Goal: Transaction & Acquisition: Purchase product/service

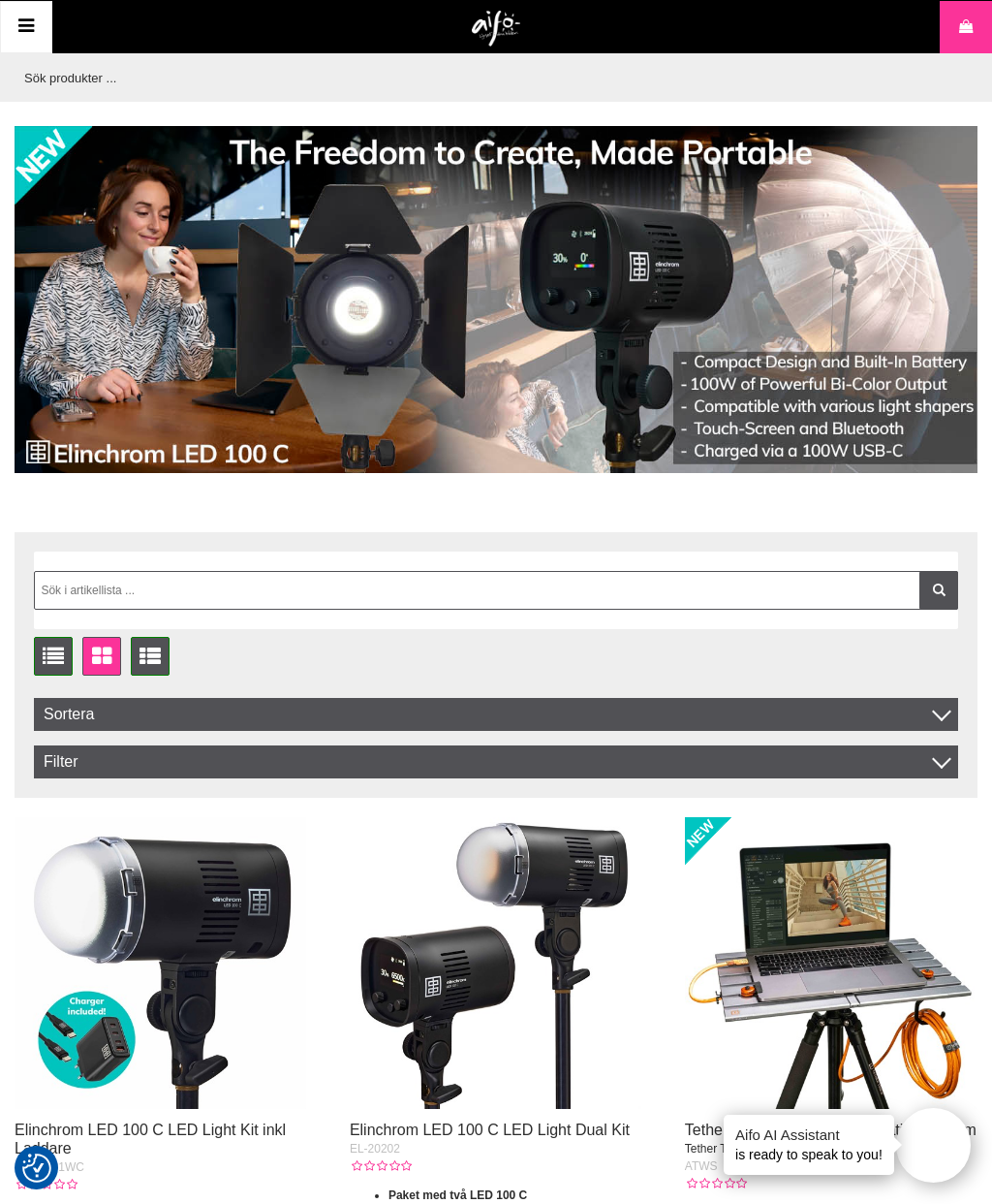
click at [86, 77] on input "text" at bounding box center [491, 78] width 953 height 49
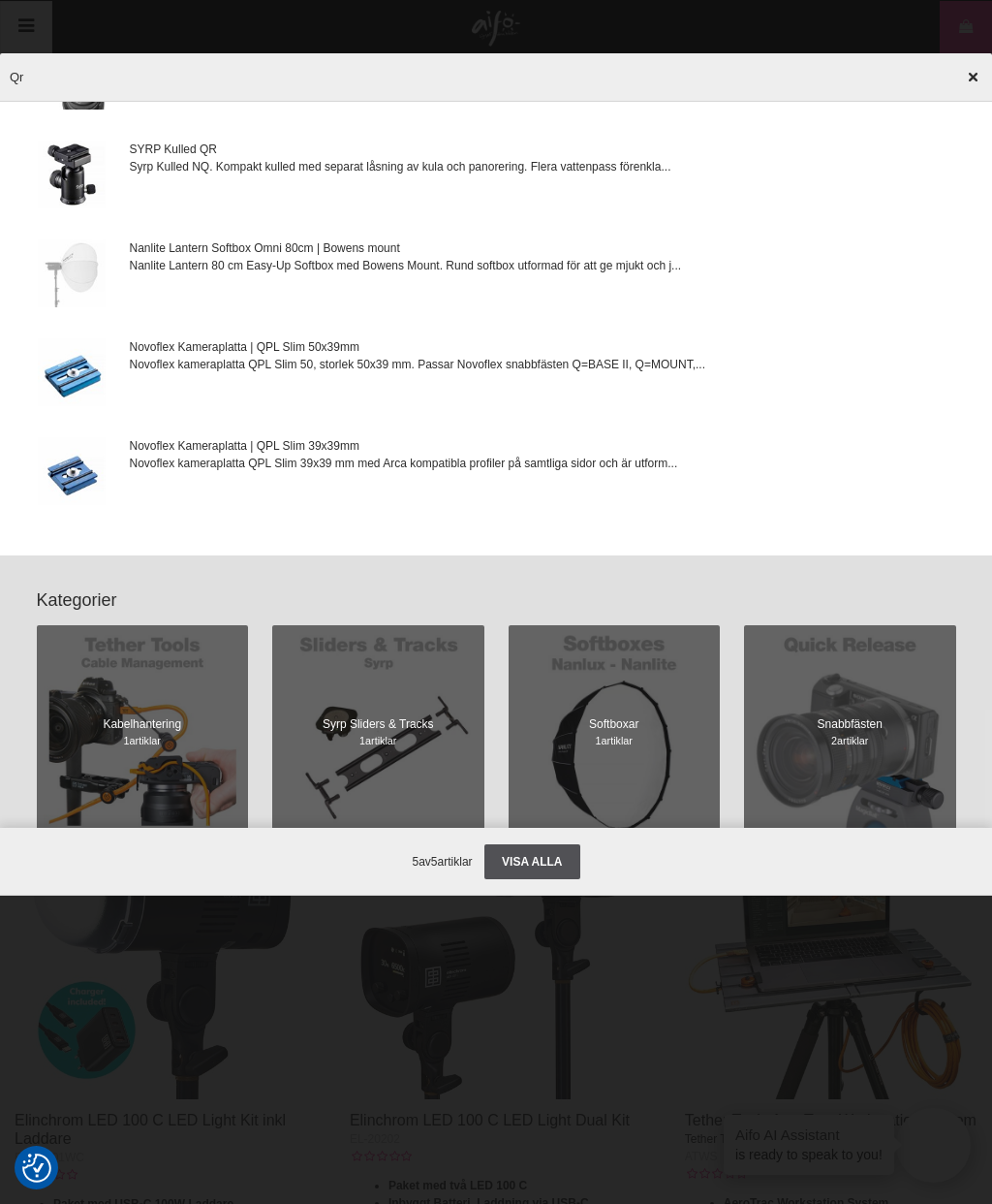
scroll to position [132, 0]
type input "Qr"
click at [558, 879] on link "Visa alla" at bounding box center [531, 862] width 95 height 35
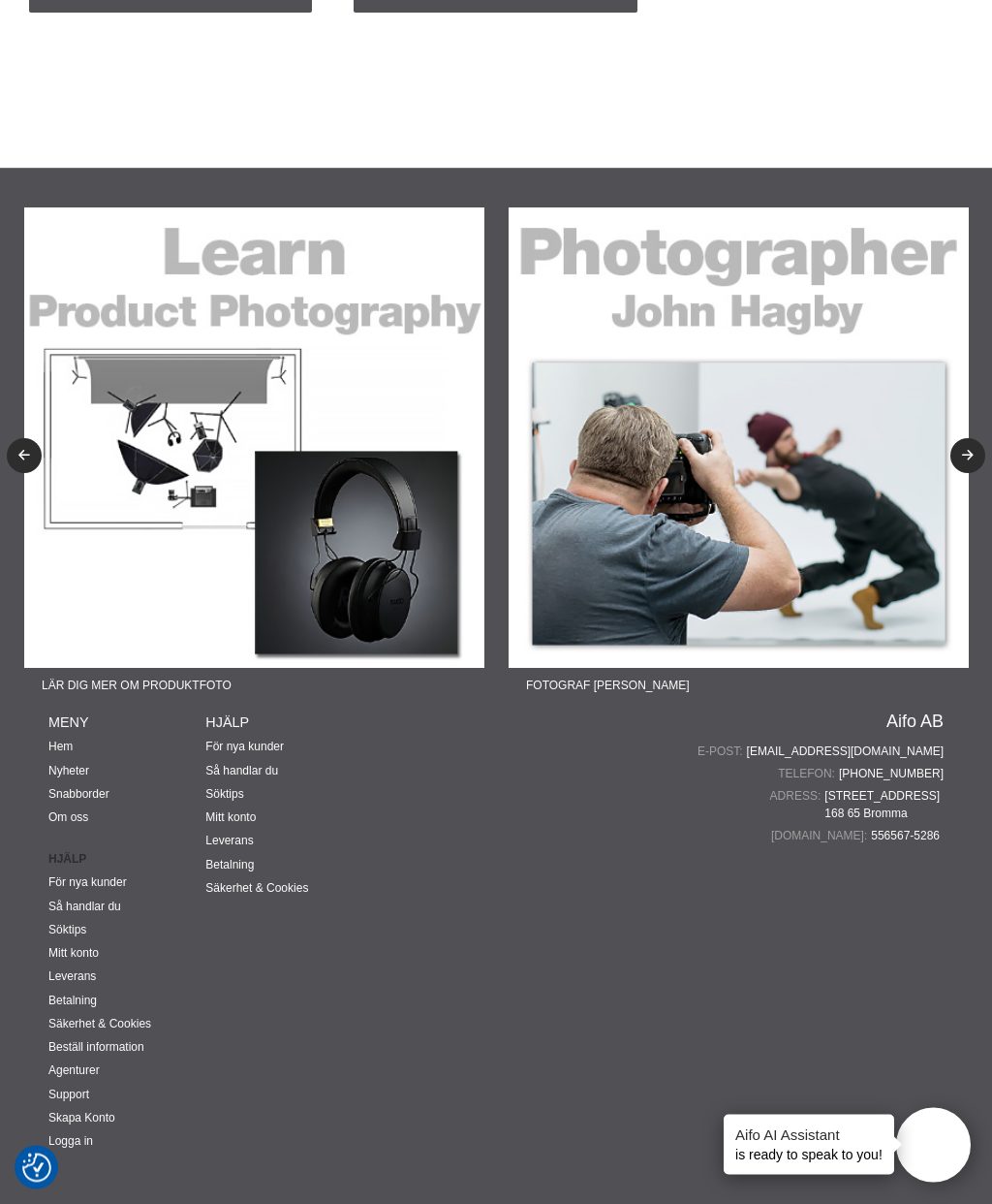
scroll to position [1442, 0]
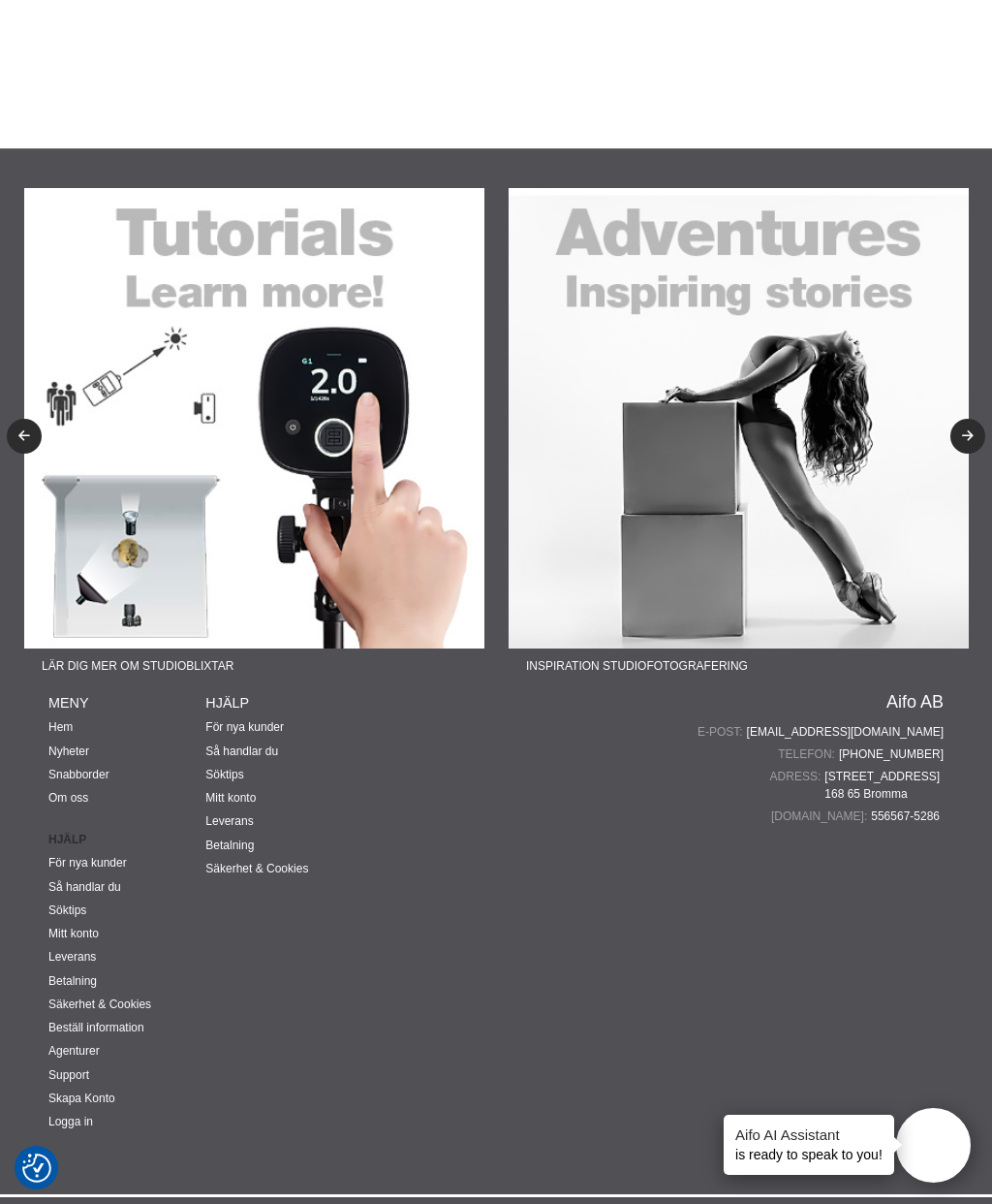
click at [791, 571] on img at bounding box center [739, 418] width 460 height 460
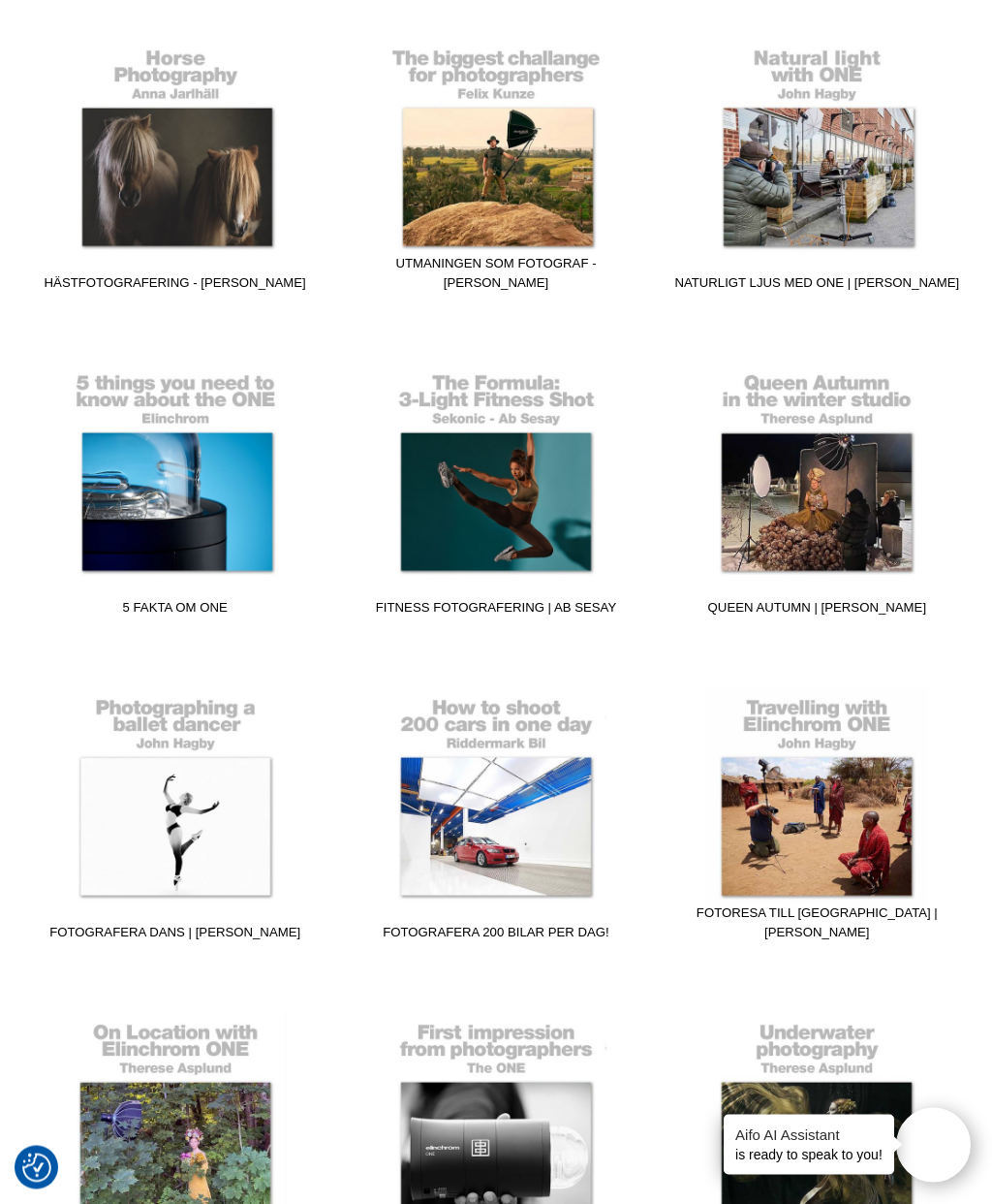
scroll to position [3104, 0]
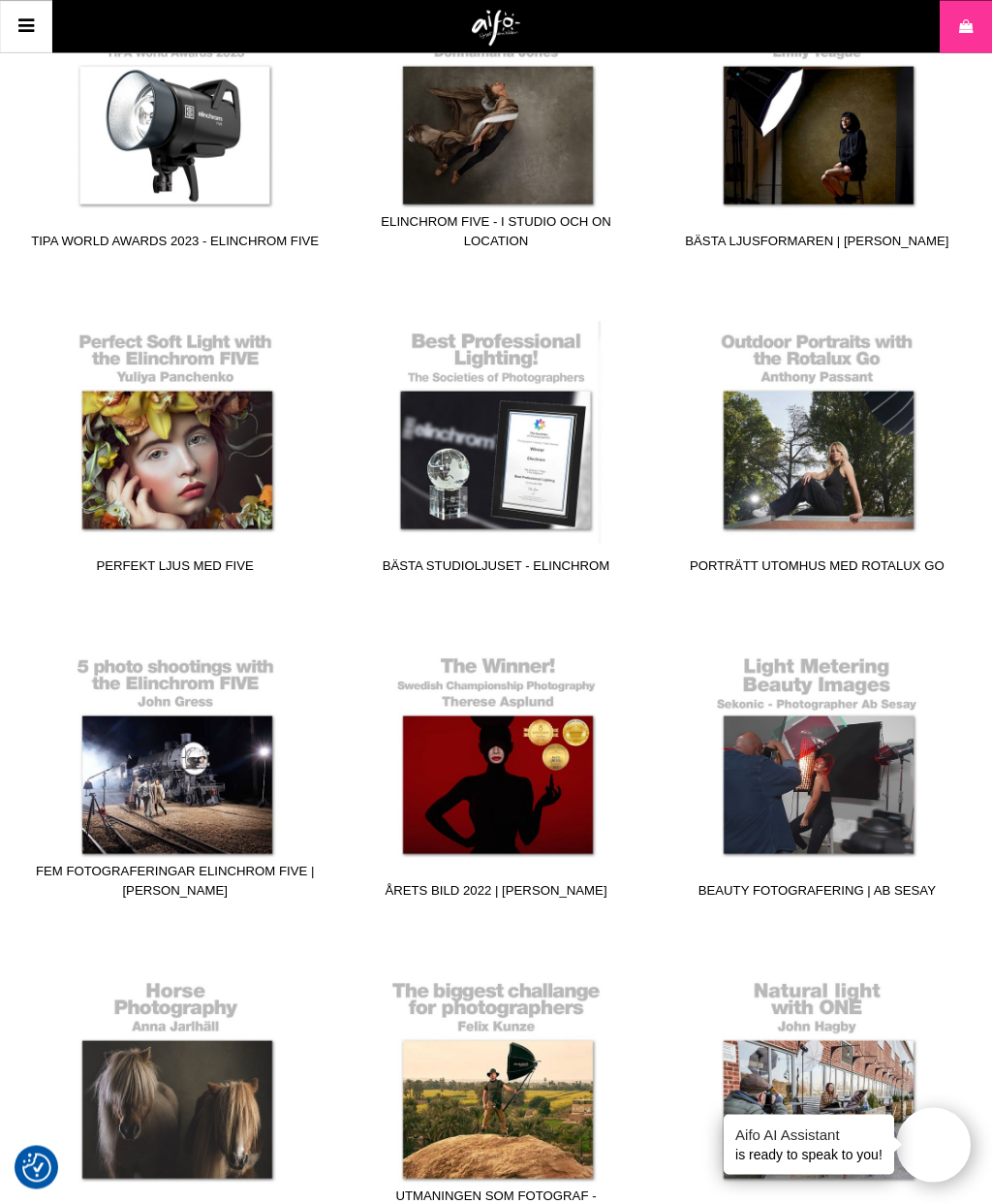
click at [25, 28] on icon at bounding box center [26, 26] width 23 height 28
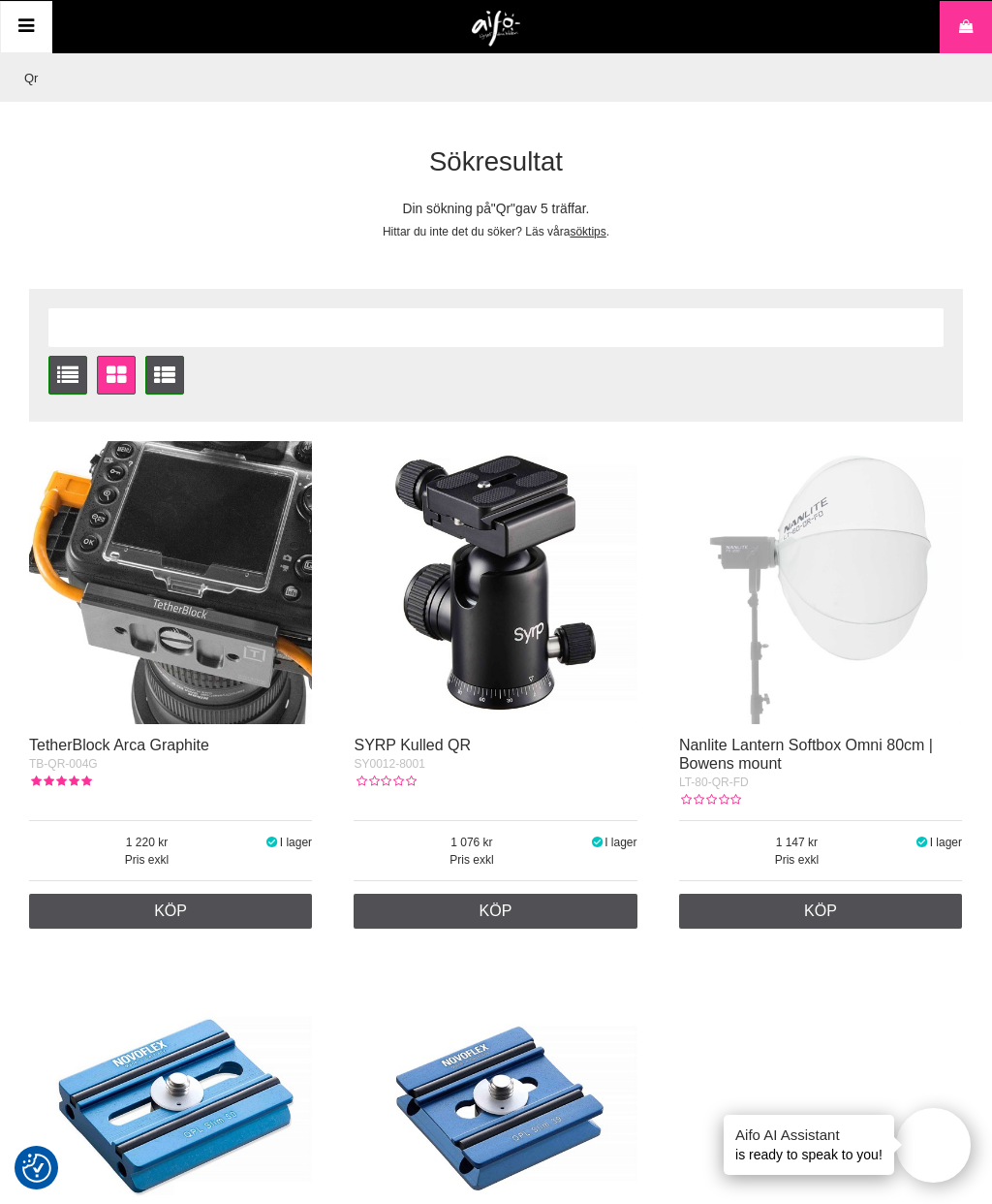
click at [84, 84] on input "Qr" at bounding box center [491, 78] width 953 height 49
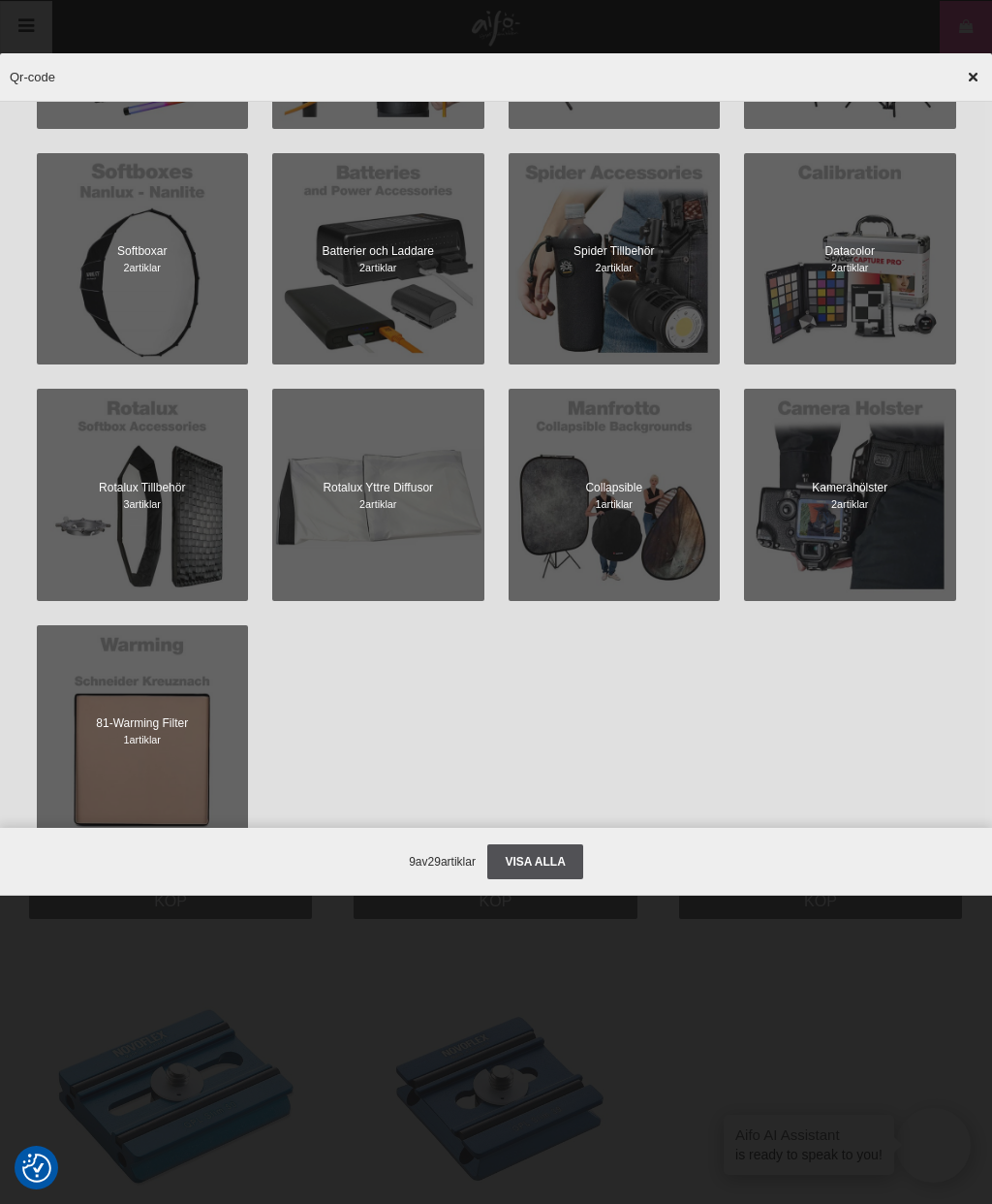
scroll to position [1235, 0]
type input "Qr-code"
click at [548, 879] on link "Visa alla" at bounding box center [534, 862] width 95 height 35
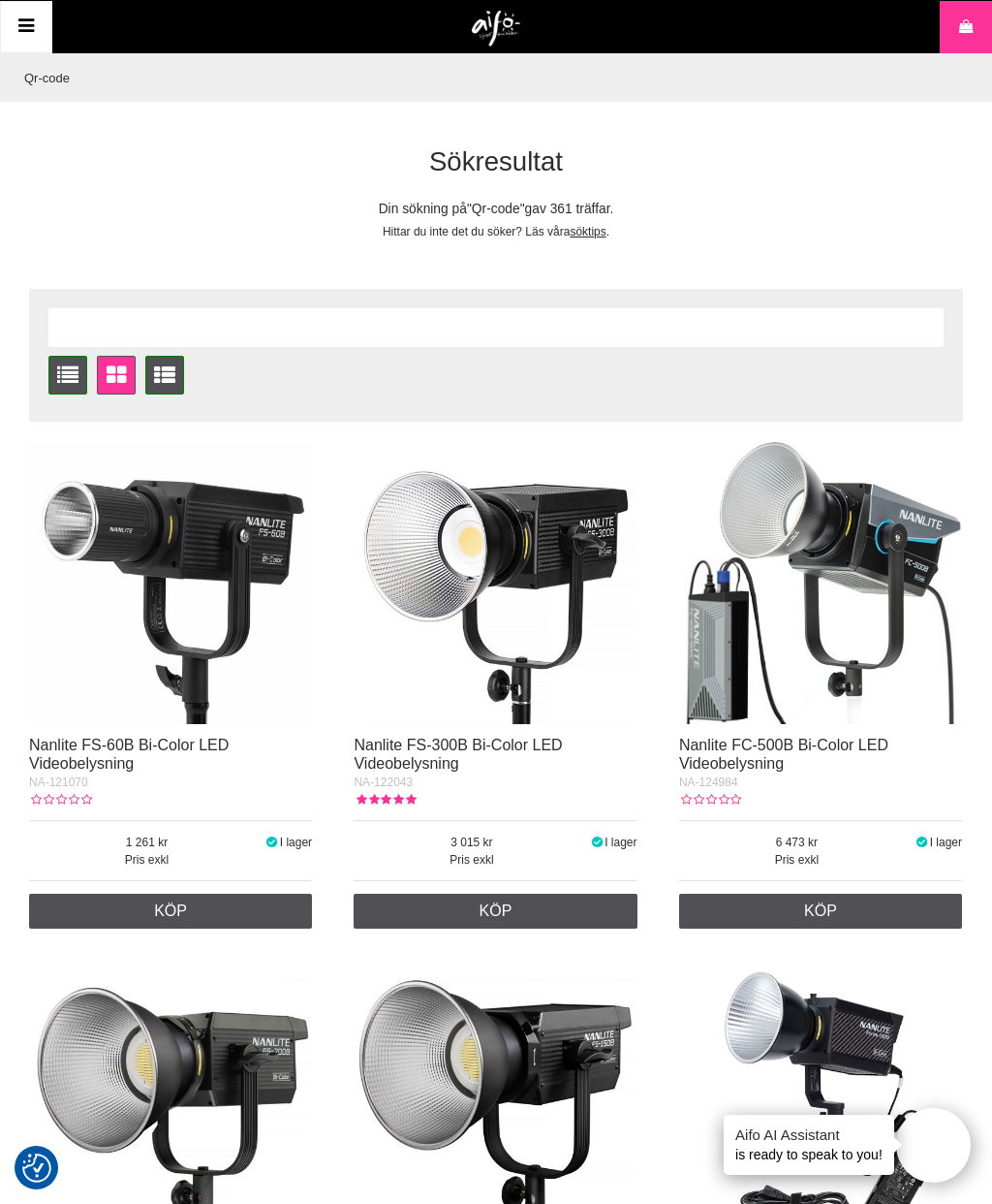
click at [102, 69] on input "Qr-code" at bounding box center [491, 78] width 953 height 49
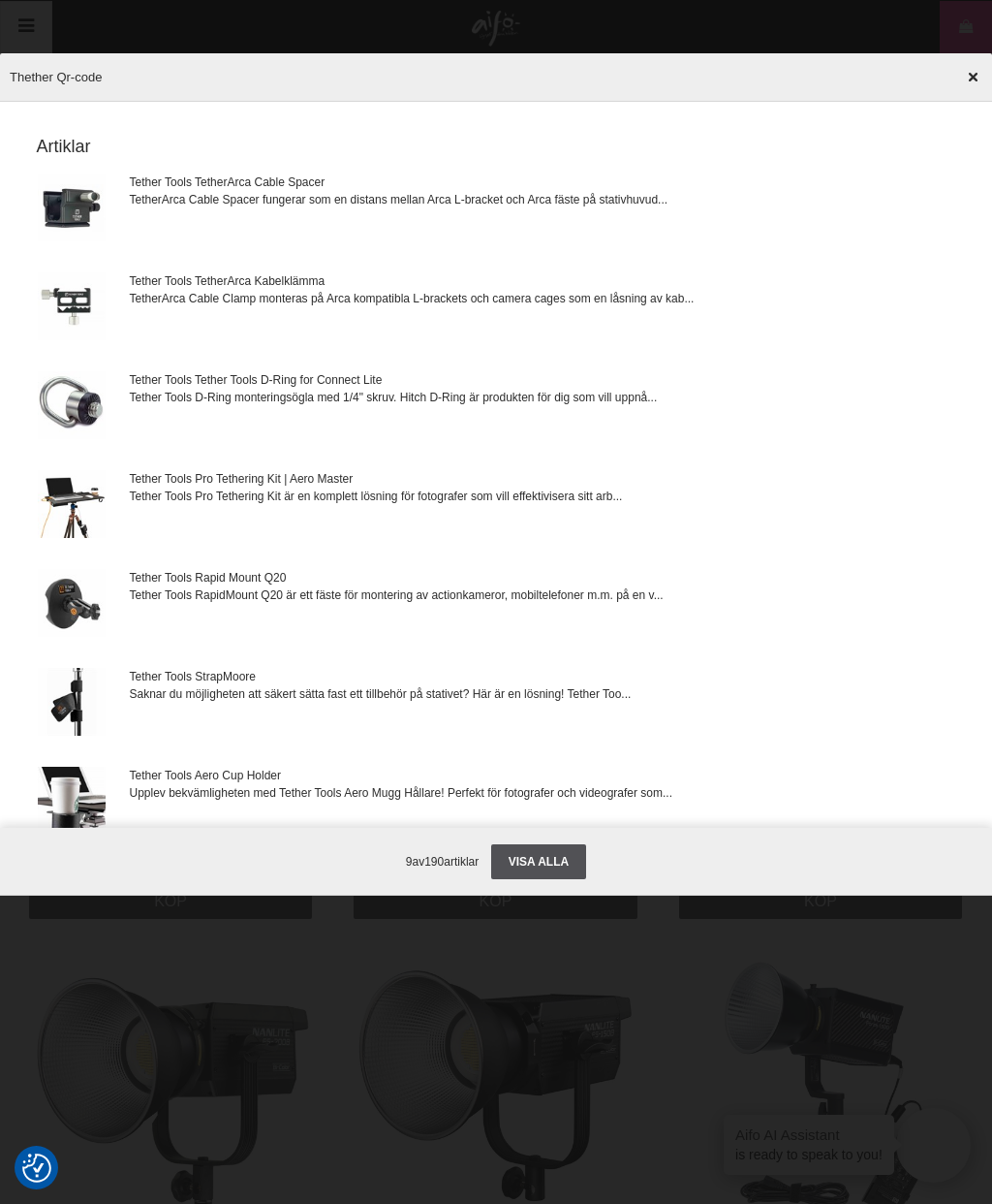
click at [363, 83] on input "Thether Qr-code" at bounding box center [496, 78] width 992 height 68
type input "Thether Qr-code"
click at [73, 300] on img at bounding box center [72, 306] width 68 height 68
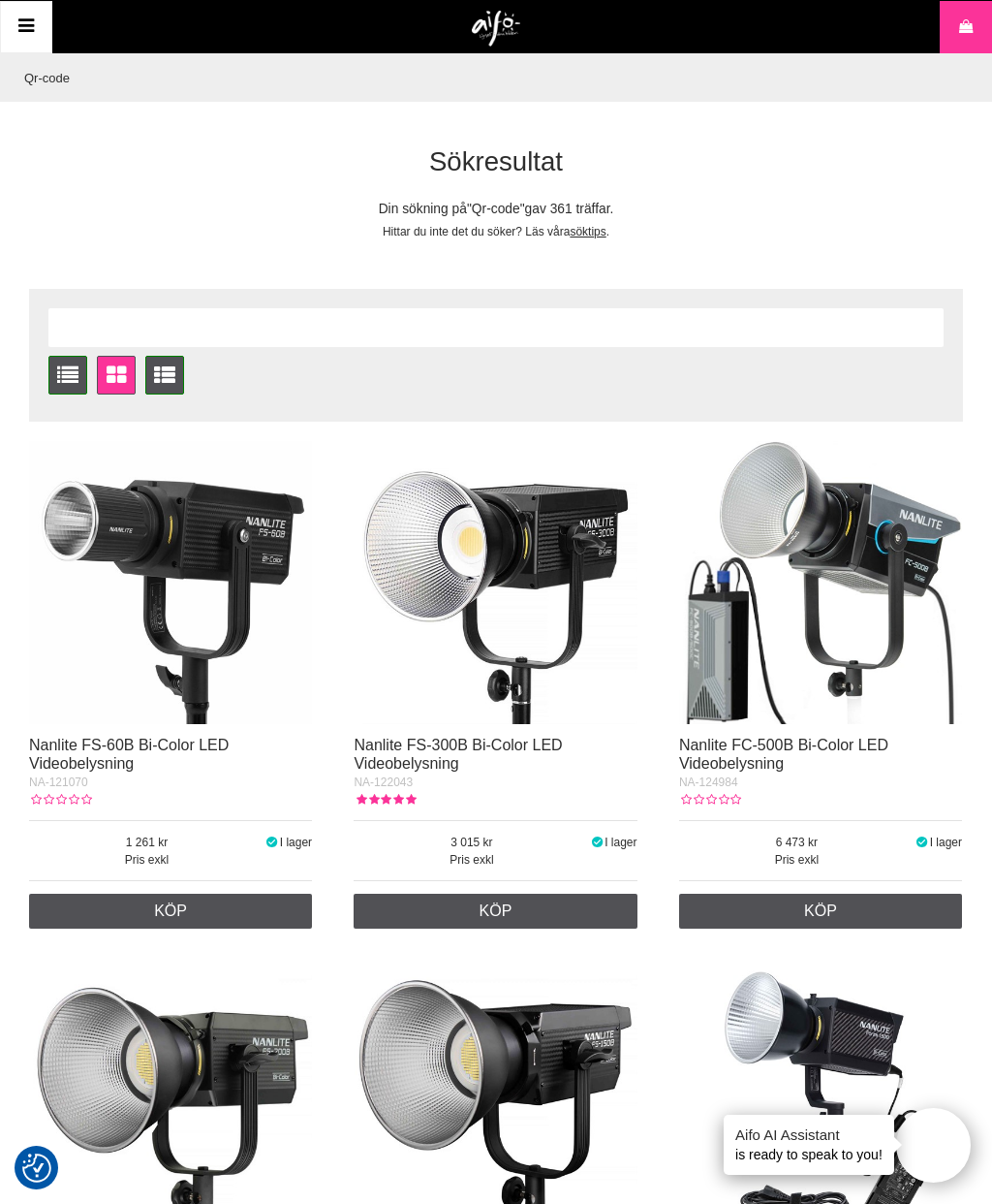
click at [83, 83] on input "Qr-code" at bounding box center [491, 78] width 953 height 49
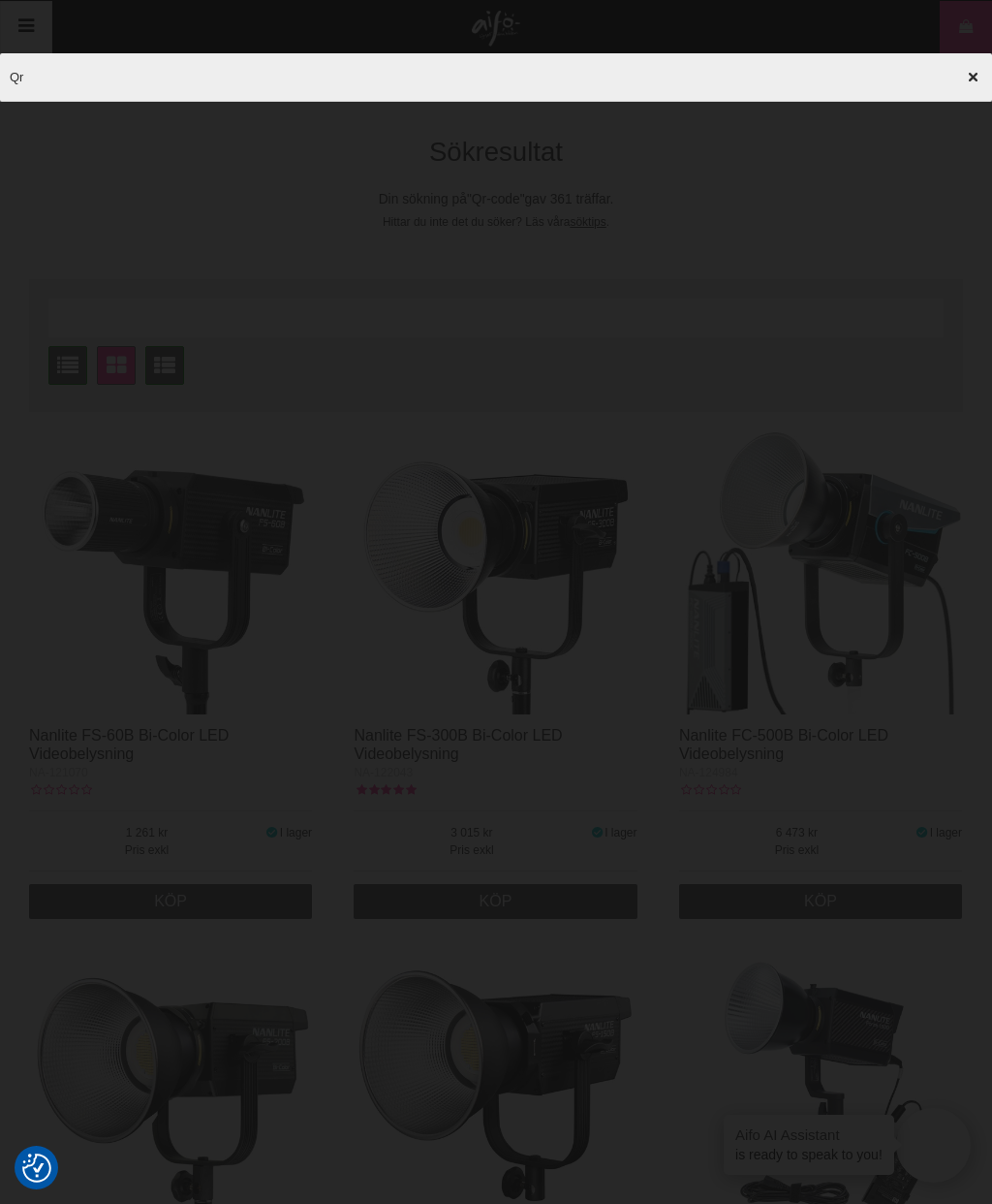
type input "Q"
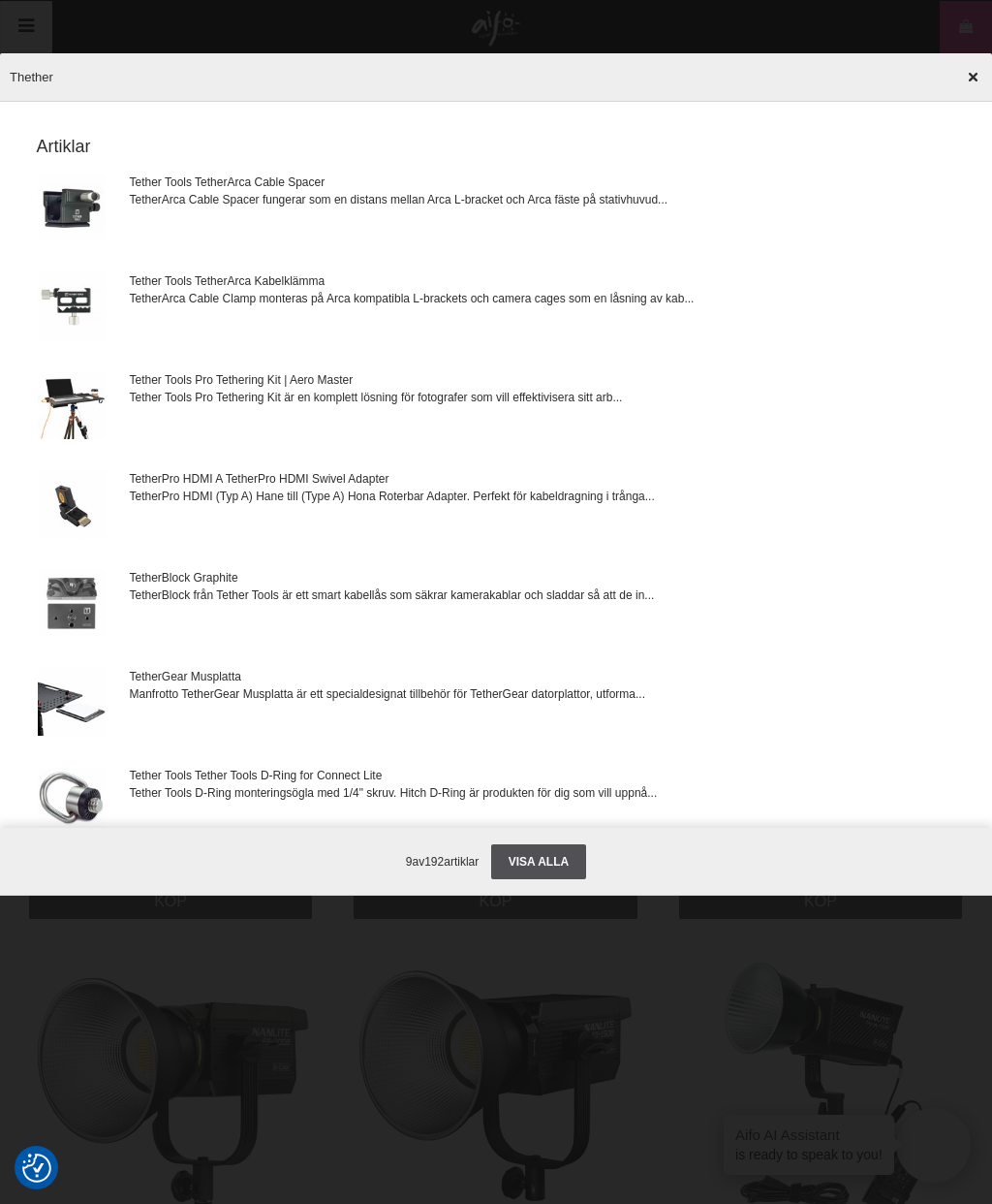
type input "Thether"
click at [84, 196] on img at bounding box center [72, 208] width 68 height 68
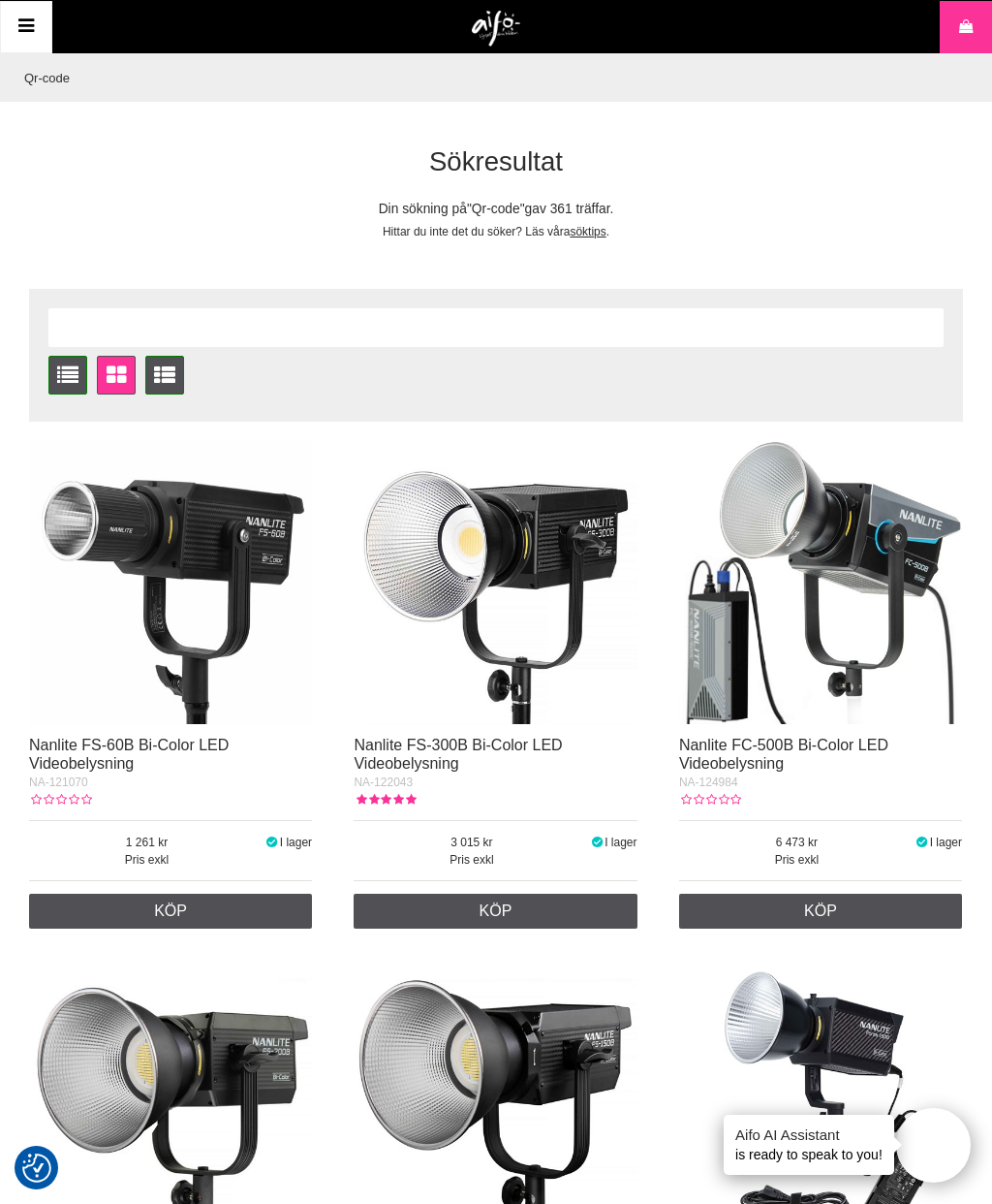
click at [781, 77] on input "Qr-code" at bounding box center [491, 78] width 953 height 49
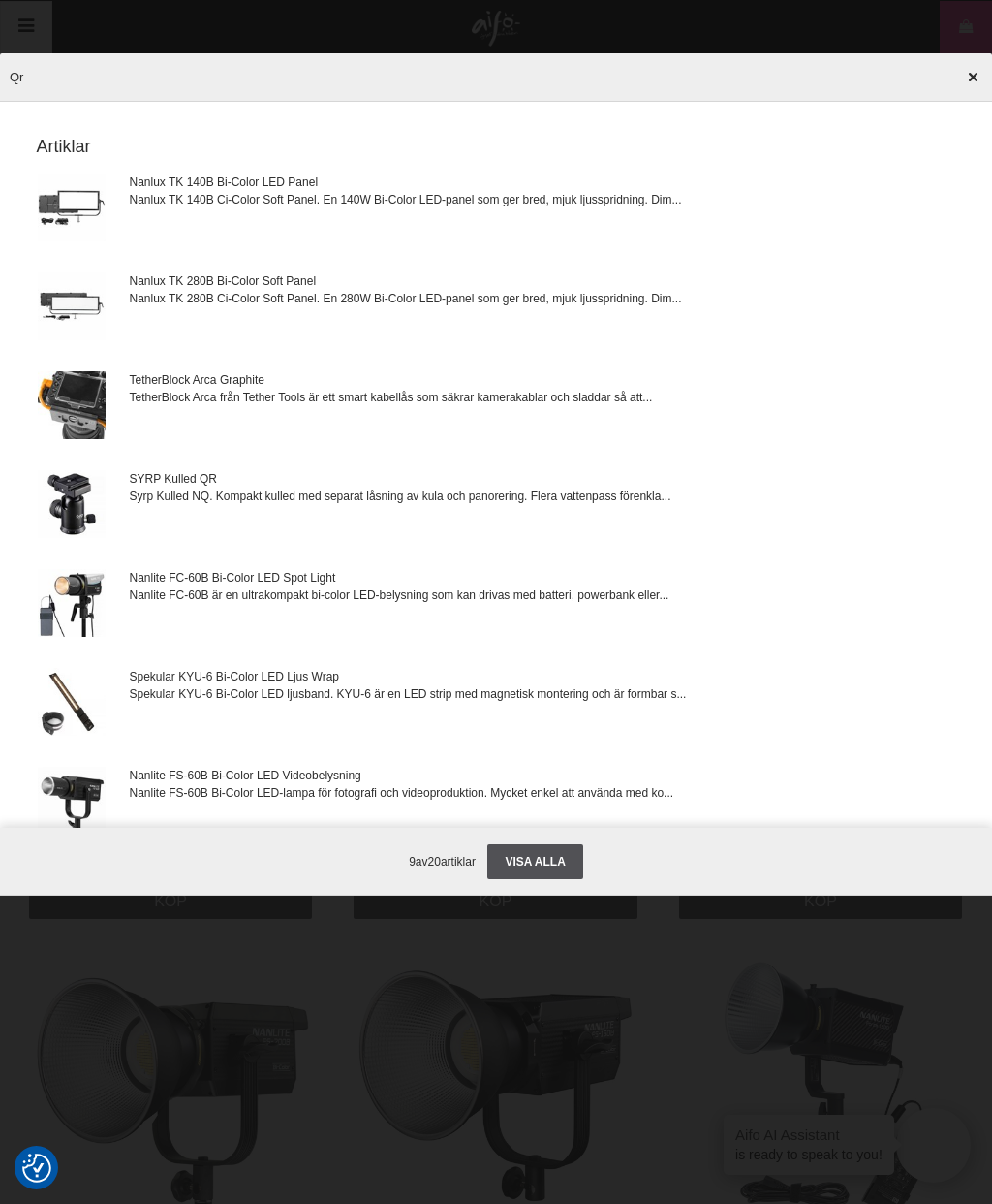
type input "Q"
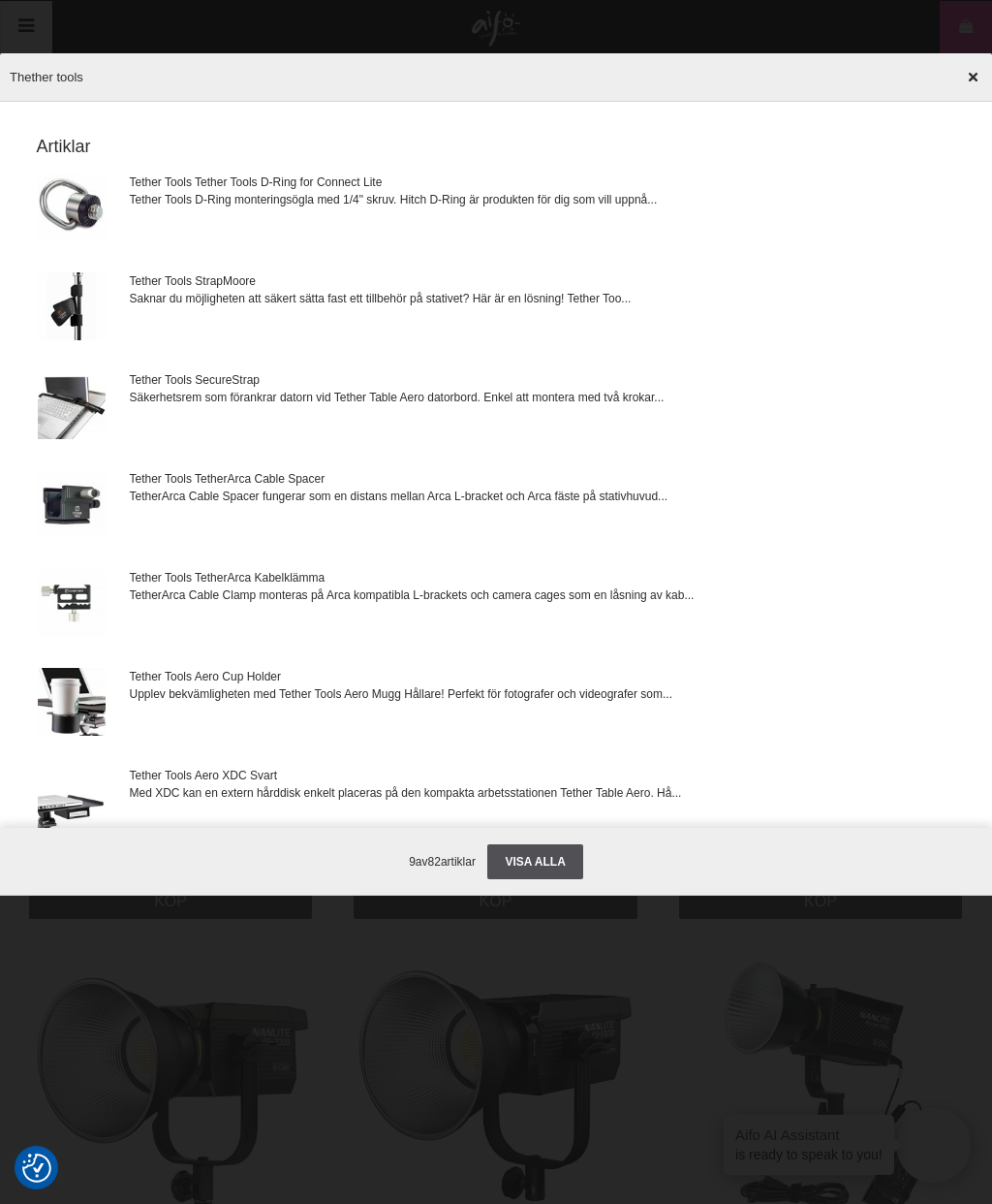
click at [237, 71] on input "Thether tools" at bounding box center [496, 78] width 992 height 68
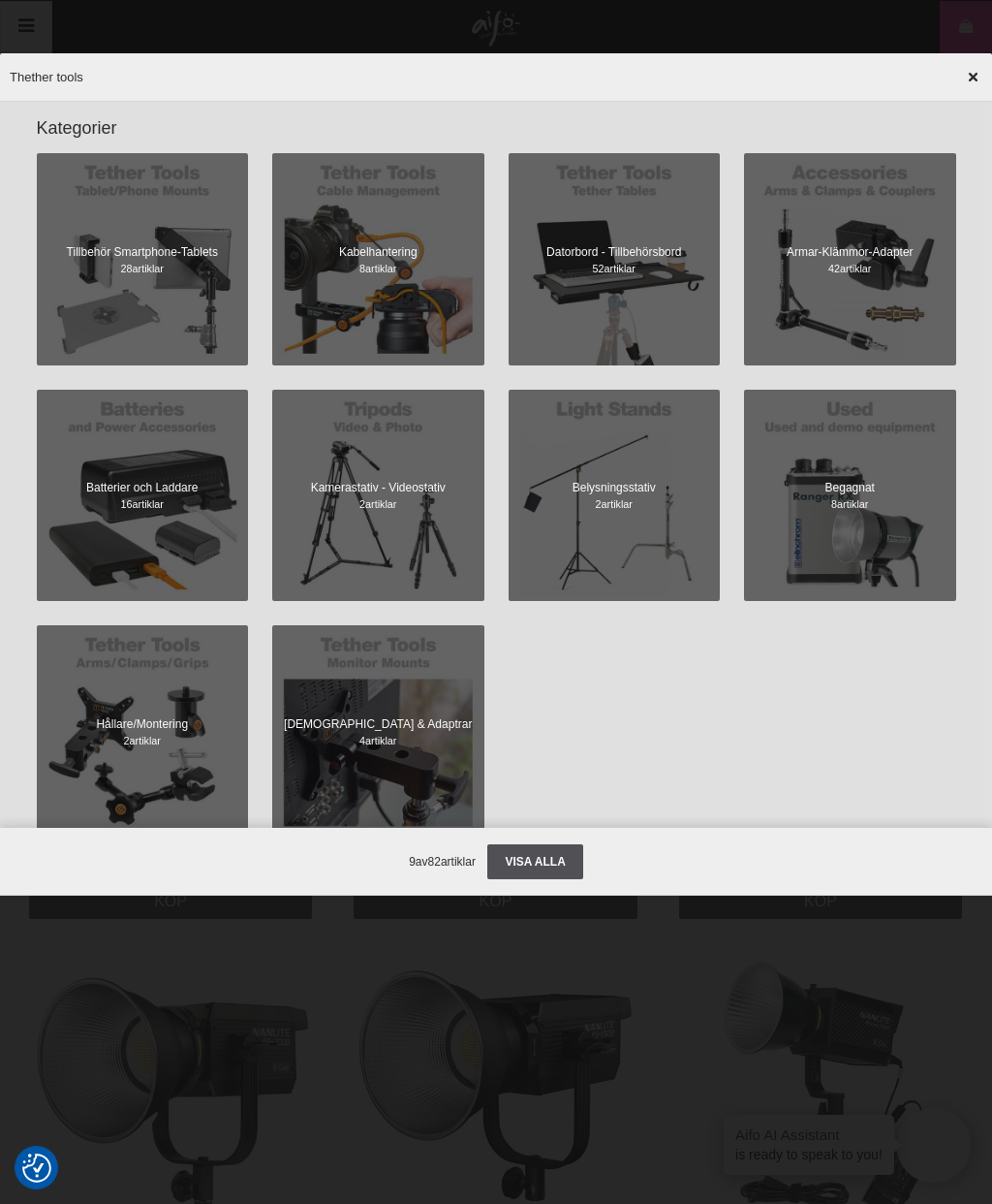
scroll to position [997, 0]
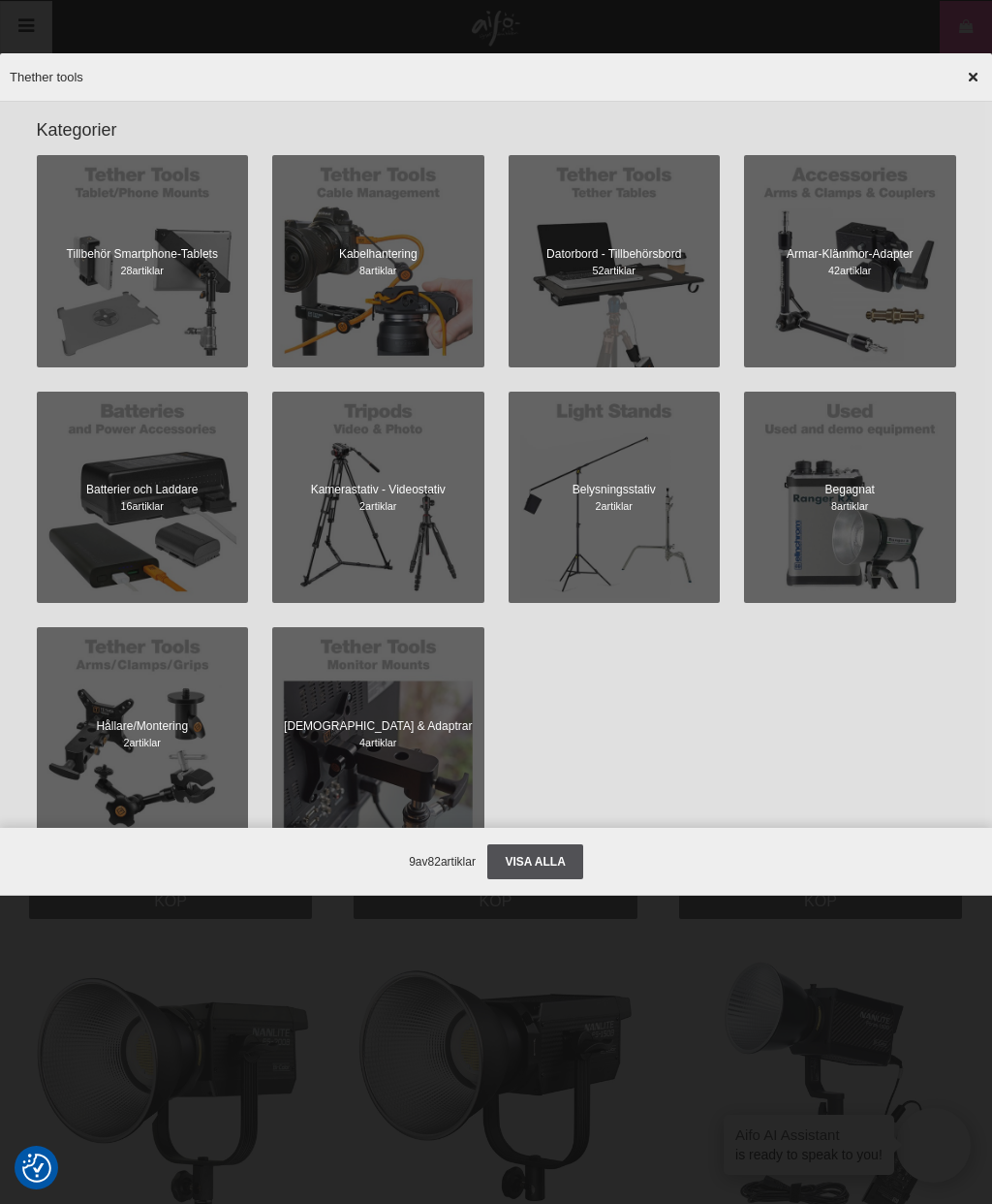
type input "Thether tools"
click at [674, 290] on span at bounding box center [615, 261] width 212 height 213
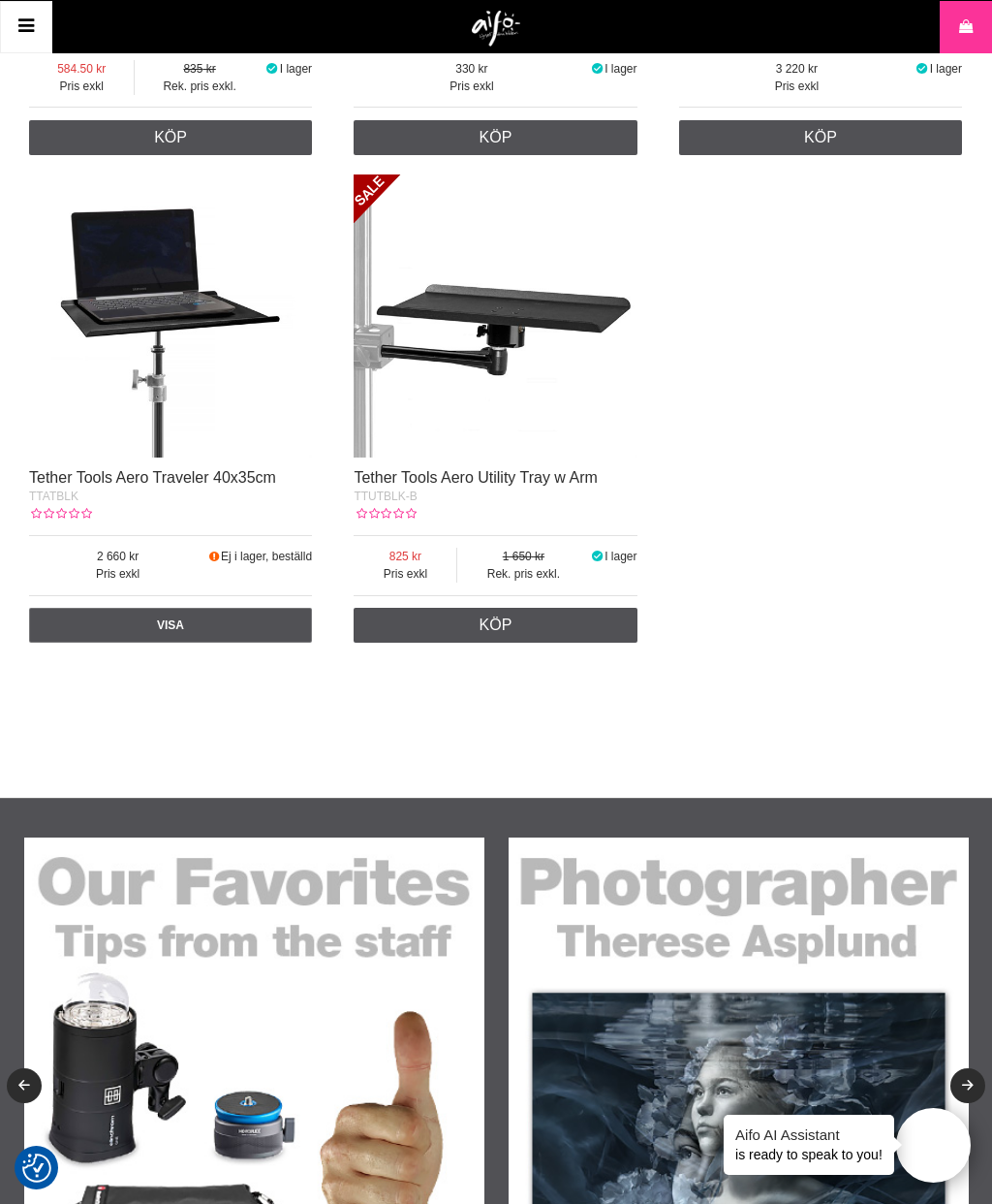
scroll to position [4280, 0]
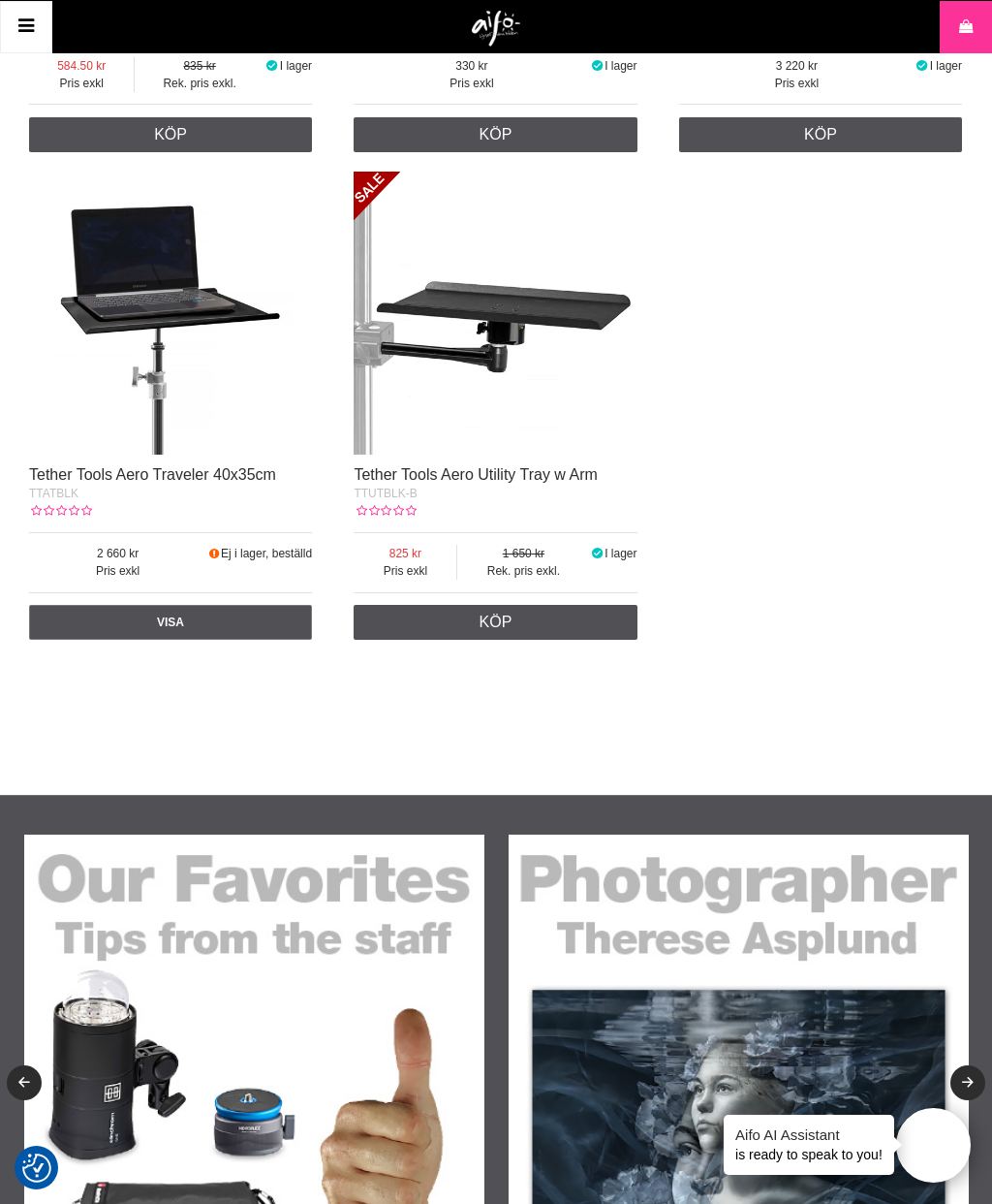
click at [442, 386] on img at bounding box center [495, 313] width 283 height 283
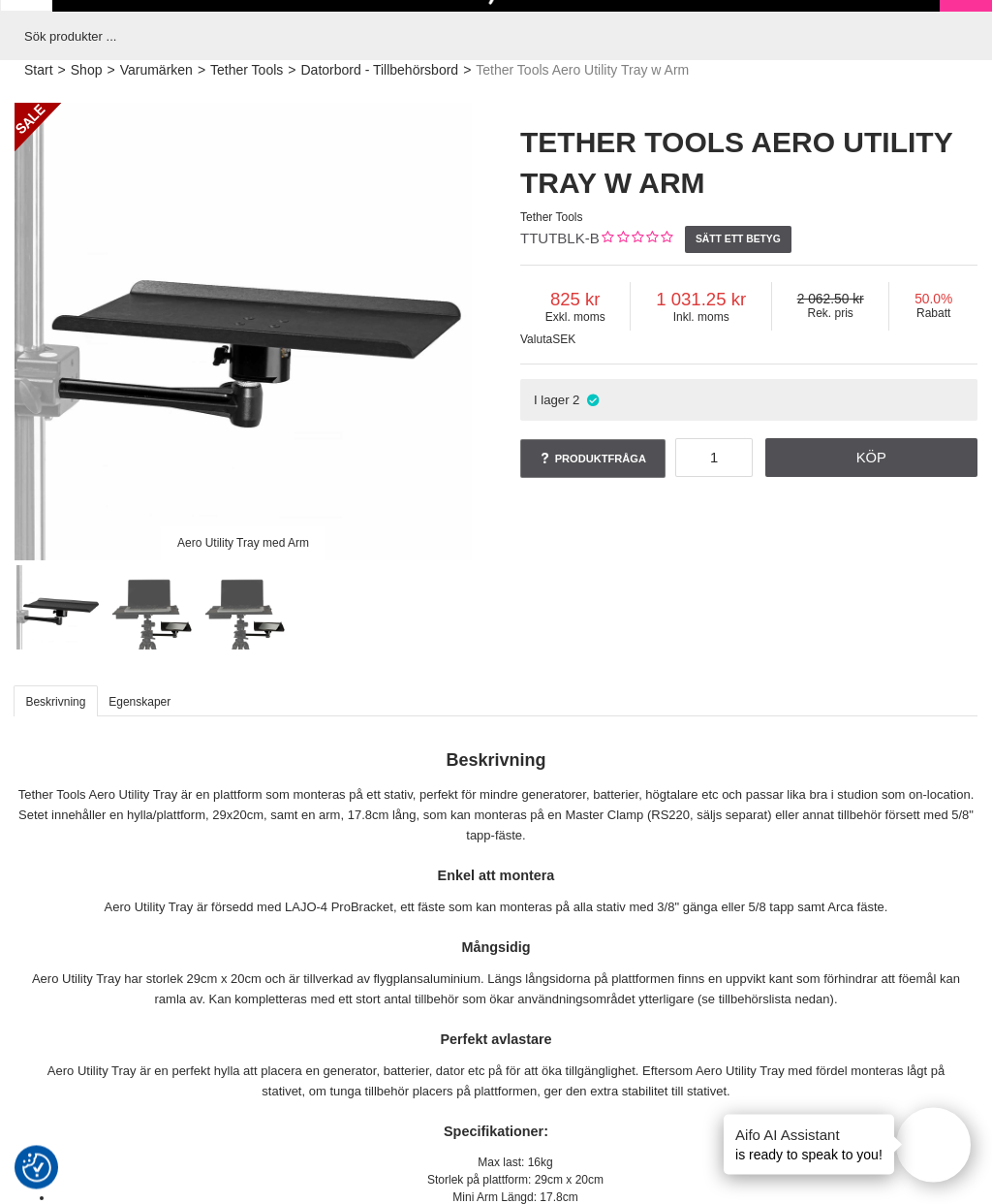
scroll to position [42, 0]
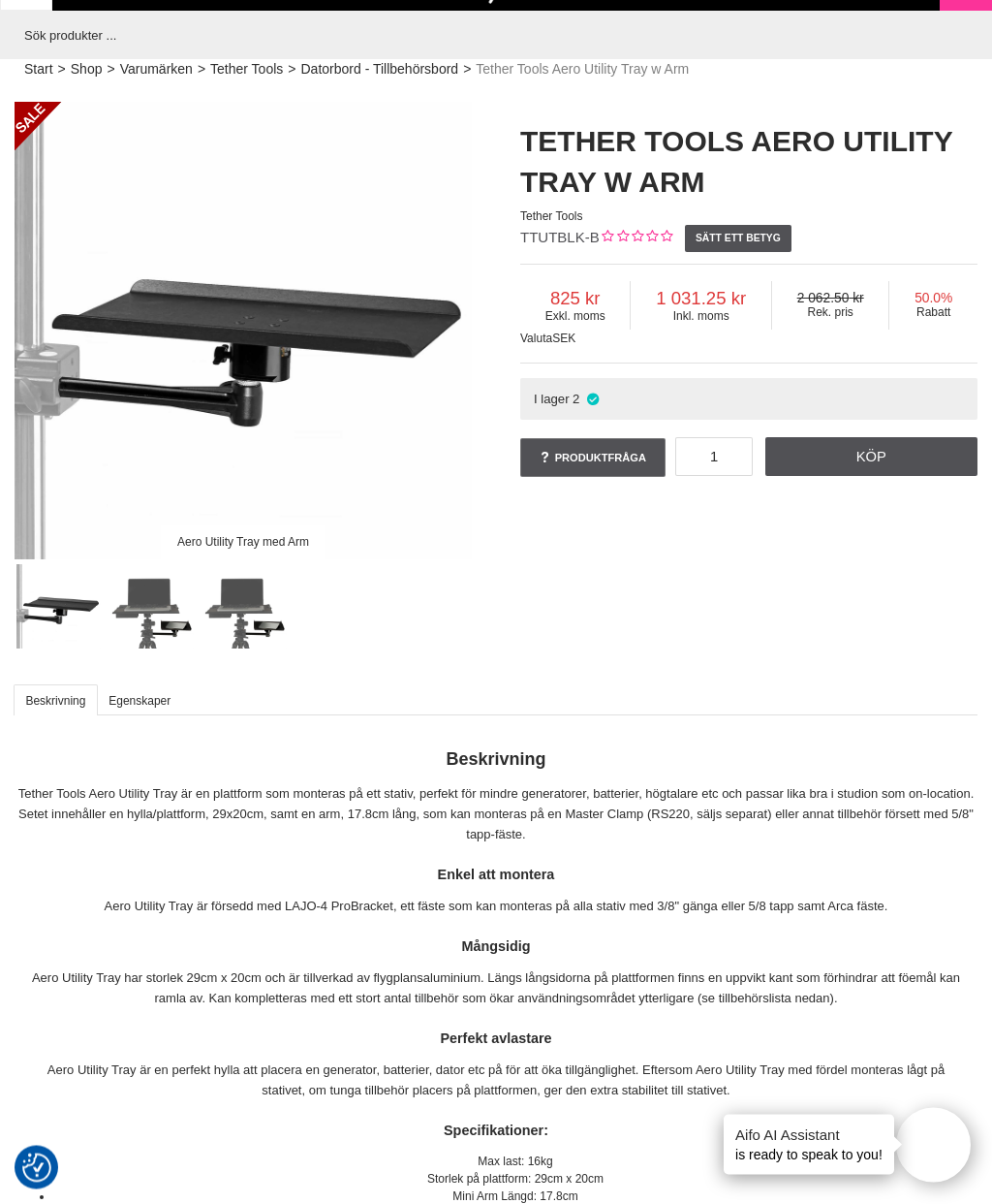
click at [151, 627] on img at bounding box center [151, 607] width 85 height 85
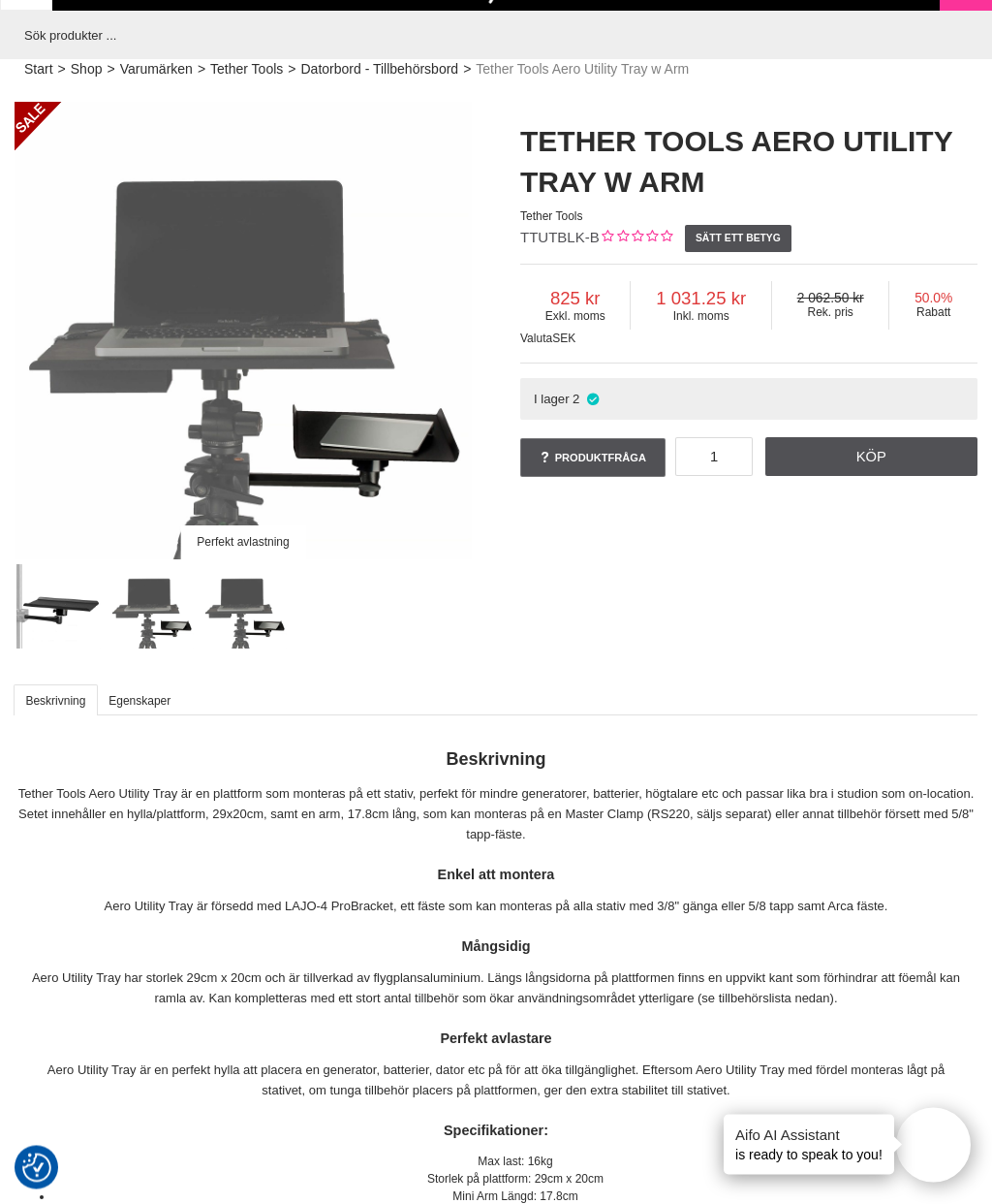
scroll to position [43, 0]
click at [242, 610] on img at bounding box center [245, 606] width 85 height 85
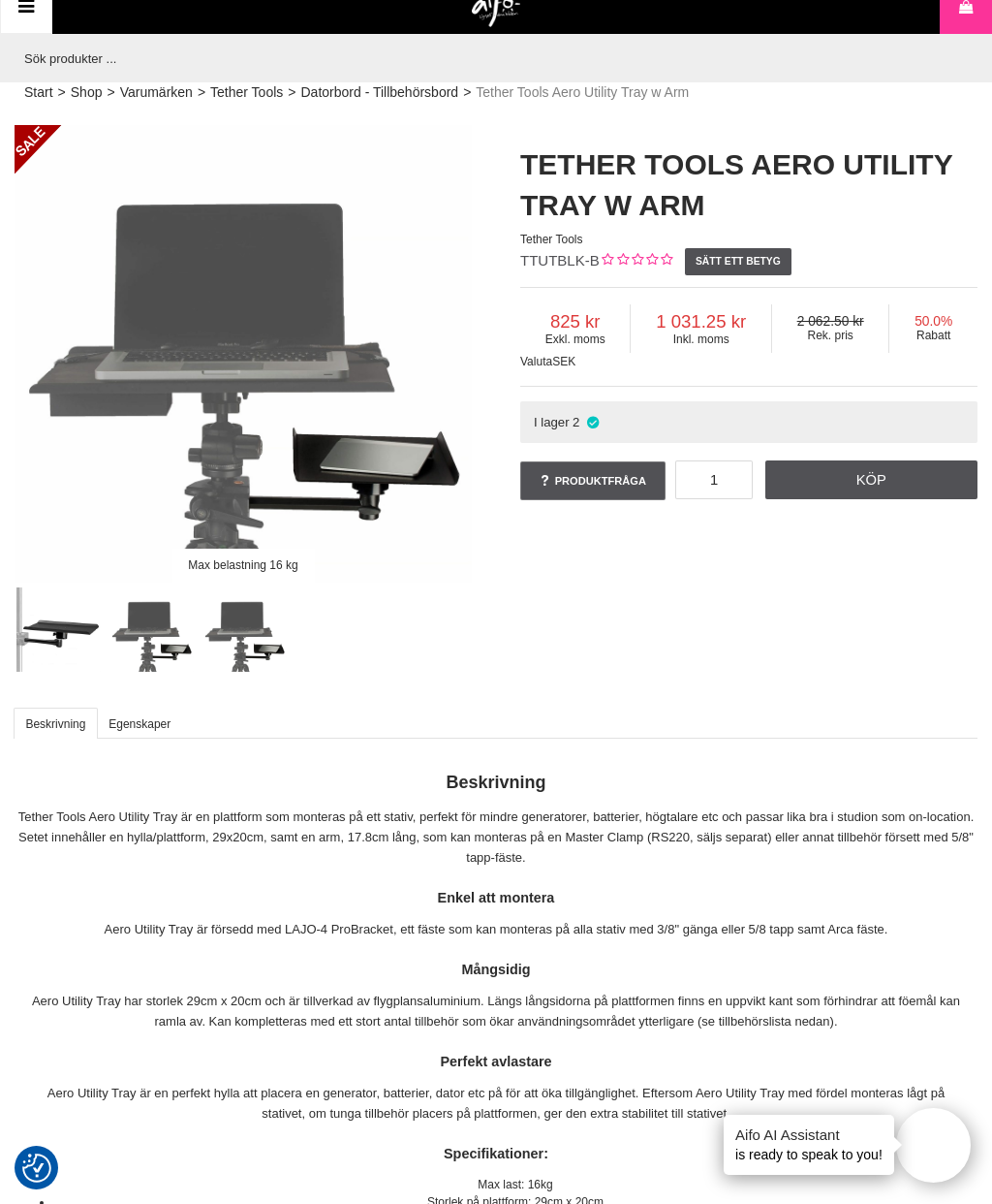
scroll to position [0, 0]
